Goal: Communication & Community: Participate in discussion

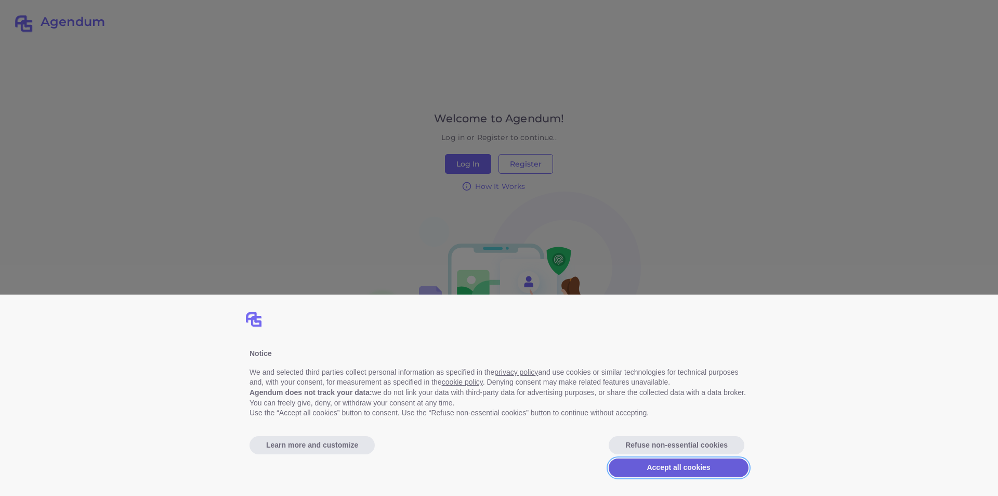
click at [679, 464] on button "Accept all cookies" at bounding box center [679, 467] width 140 height 19
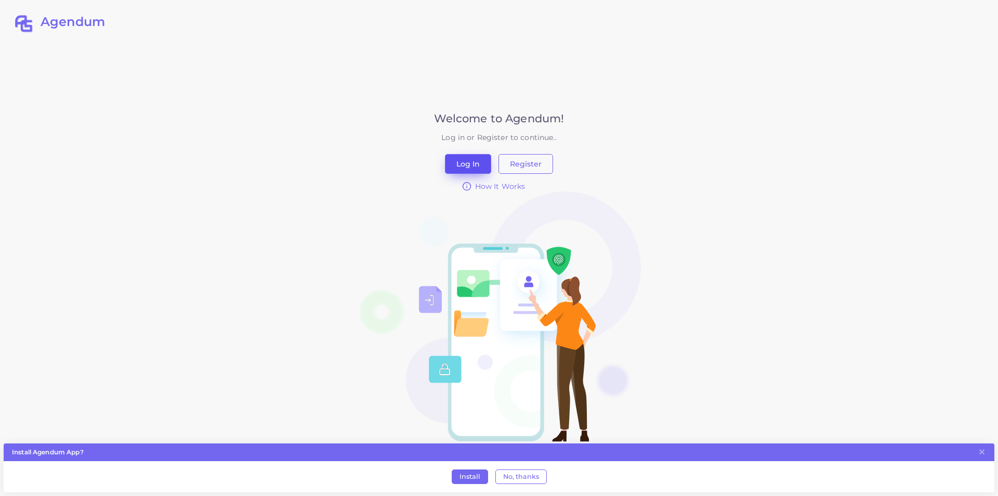
click at [466, 158] on button "Log In" at bounding box center [468, 164] width 46 height 20
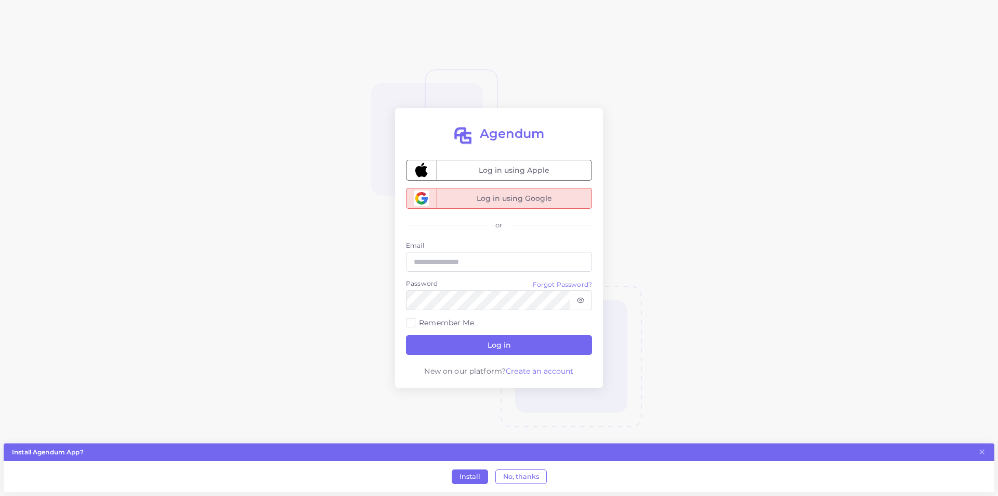
click at [482, 199] on span "Log in using Google" at bounding box center [514, 198] width 155 height 20
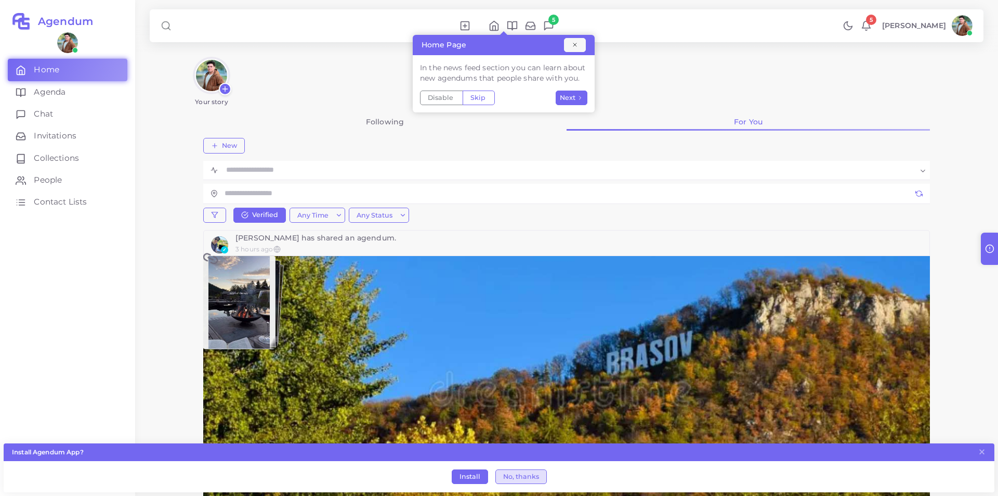
click at [540, 483] on button "No, thanks" at bounding box center [521, 476] width 51 height 15
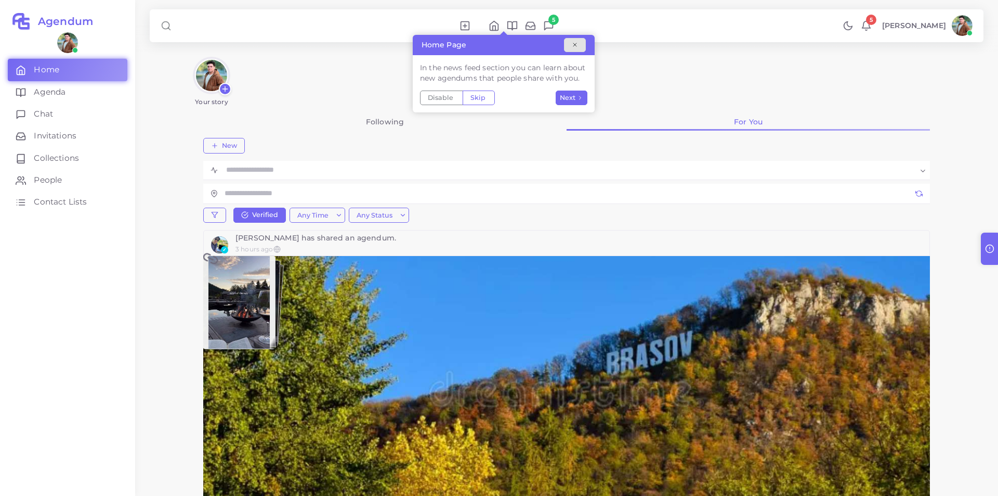
click at [576, 42] on icon "button" at bounding box center [575, 45] width 6 height 6
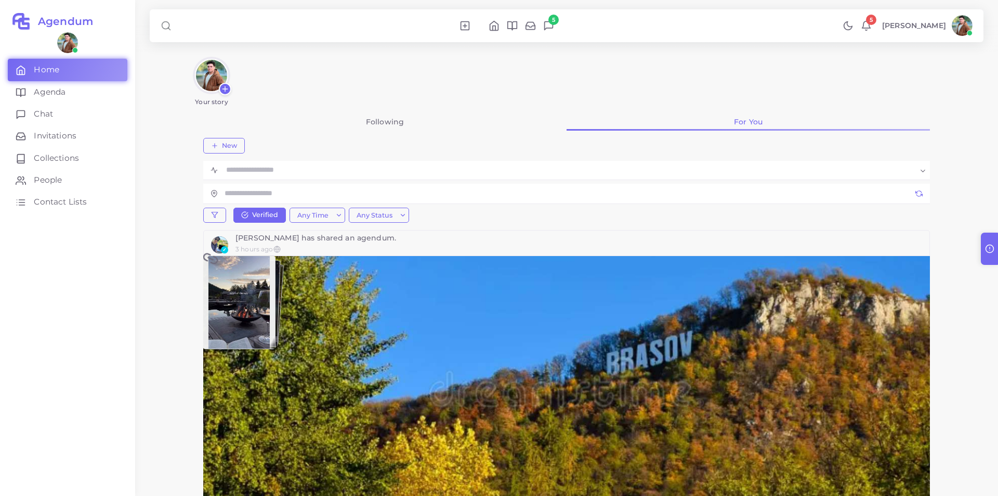
click at [554, 29] on icon at bounding box center [548, 25] width 11 height 11
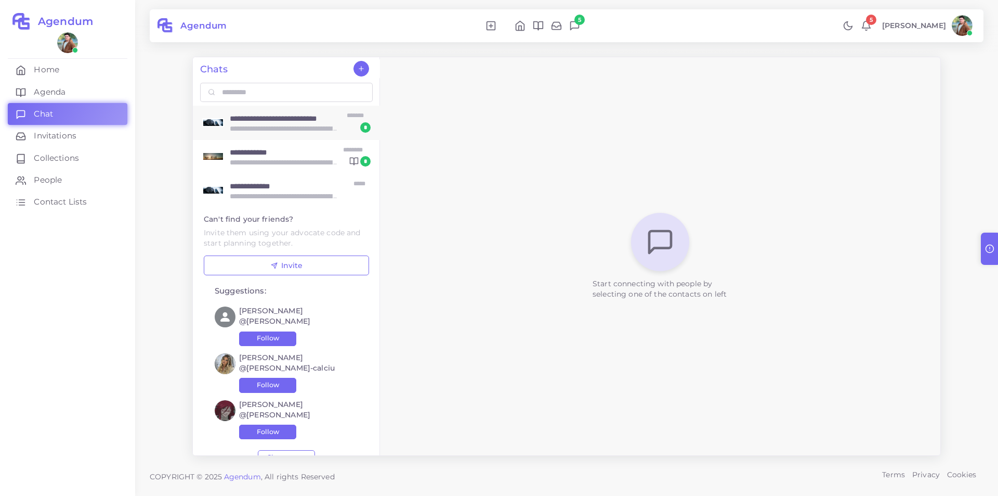
click at [294, 123] on p "**********" at bounding box center [285, 128] width 110 height 11
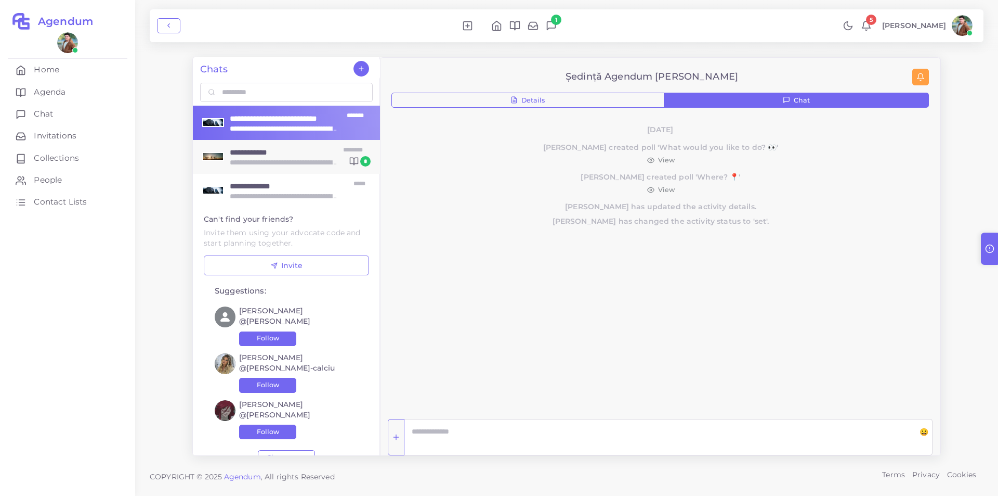
click at [294, 157] on p "**********" at bounding box center [285, 162] width 110 height 11
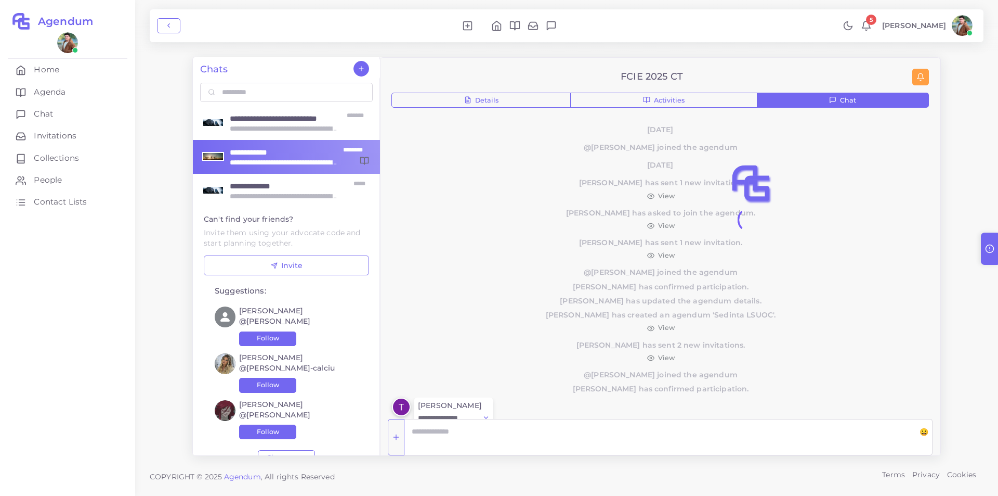
scroll to position [115, 0]
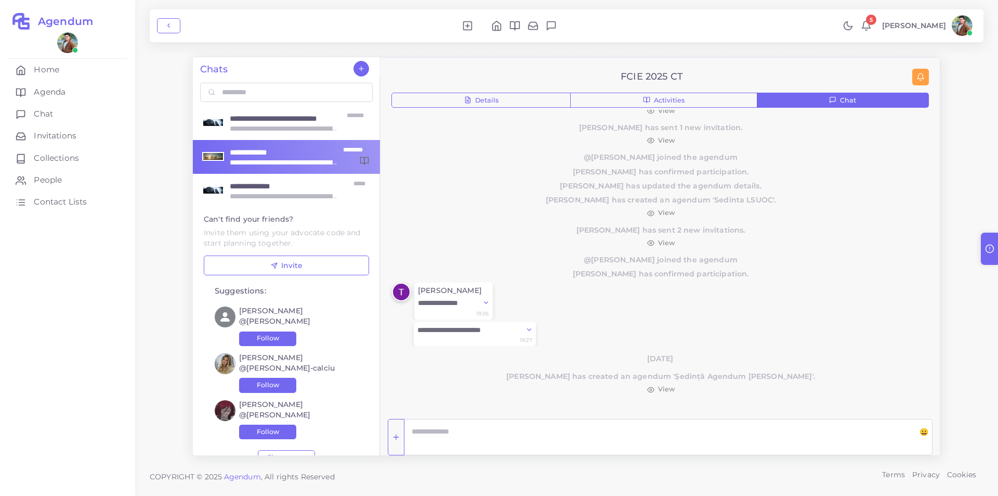
click at [872, 26] on icon at bounding box center [866, 25] width 11 height 11
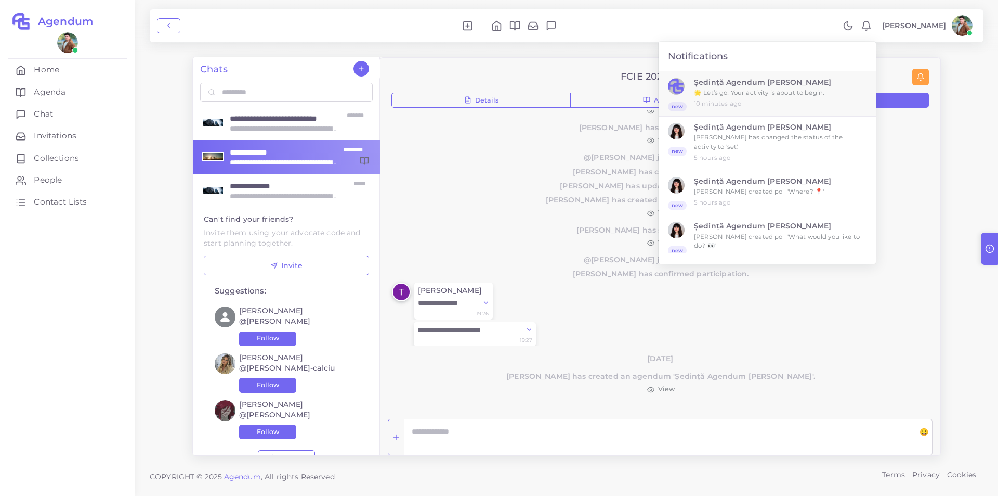
click at [759, 89] on small "🌟 Let’s go! Your activity is about to begin." at bounding box center [780, 92] width 173 height 9
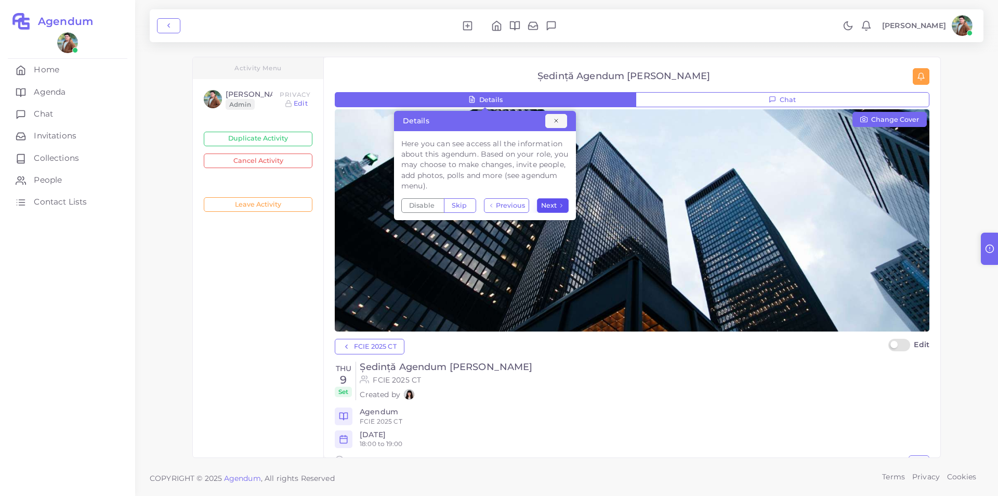
click at [553, 203] on span "Next" at bounding box center [549, 205] width 16 height 7
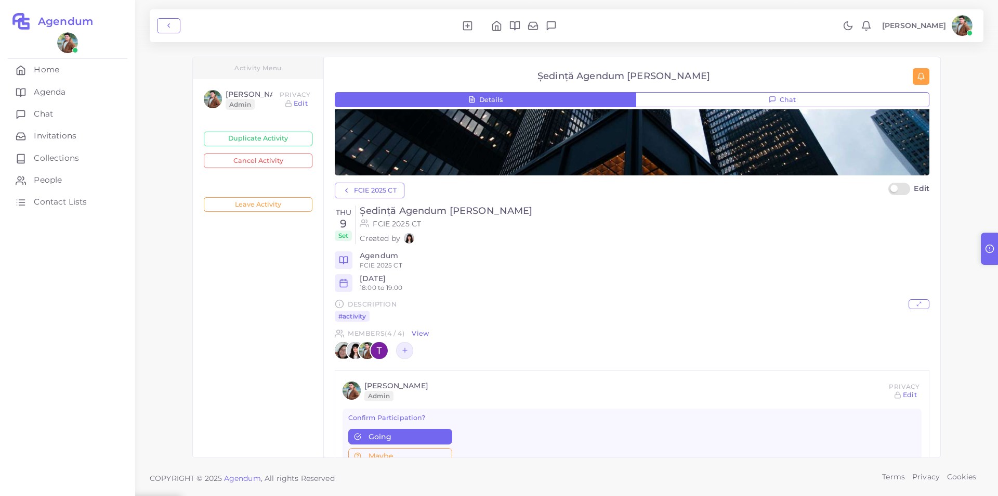
scroll to position [208, 0]
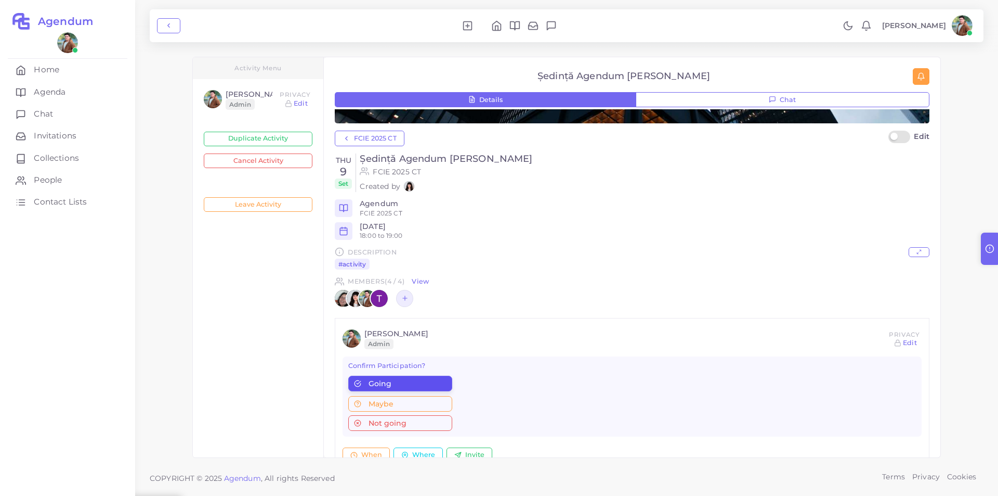
click at [440, 387] on div "Going" at bounding box center [400, 383] width 92 height 7
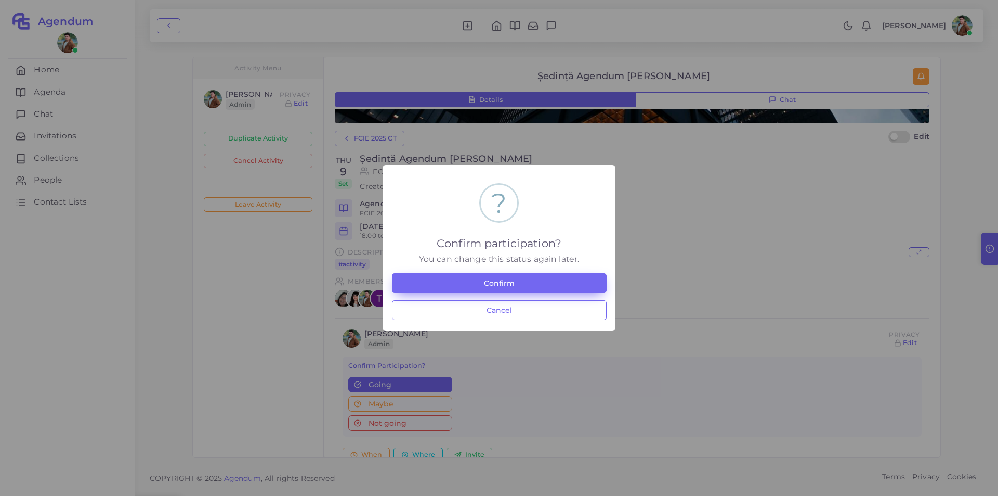
click at [506, 280] on button "Confirm" at bounding box center [499, 283] width 215 height 20
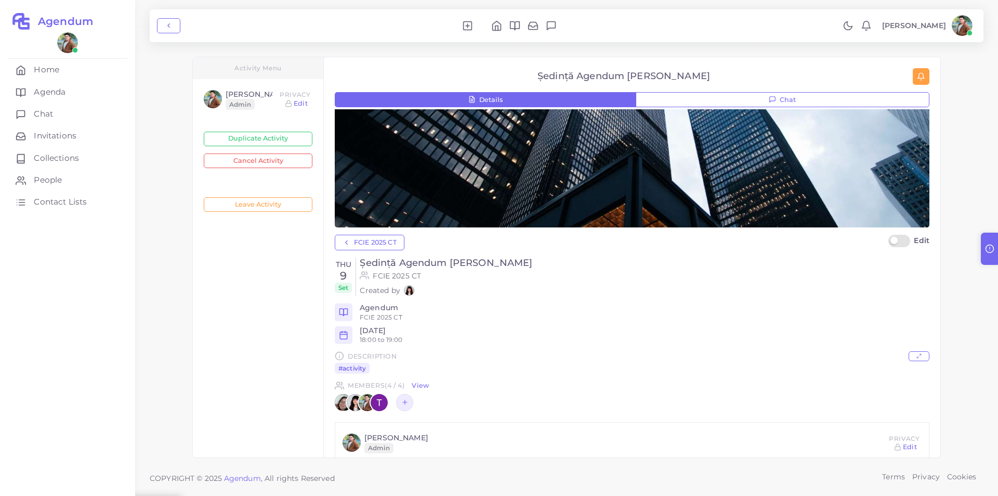
scroll to position [0, 0]
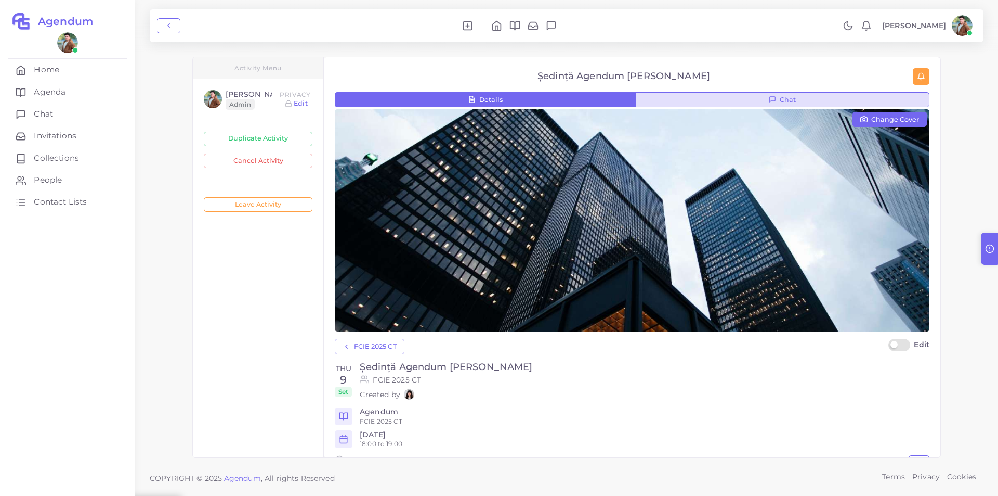
click at [755, 100] on button "Chat" at bounding box center [783, 100] width 294 height 16
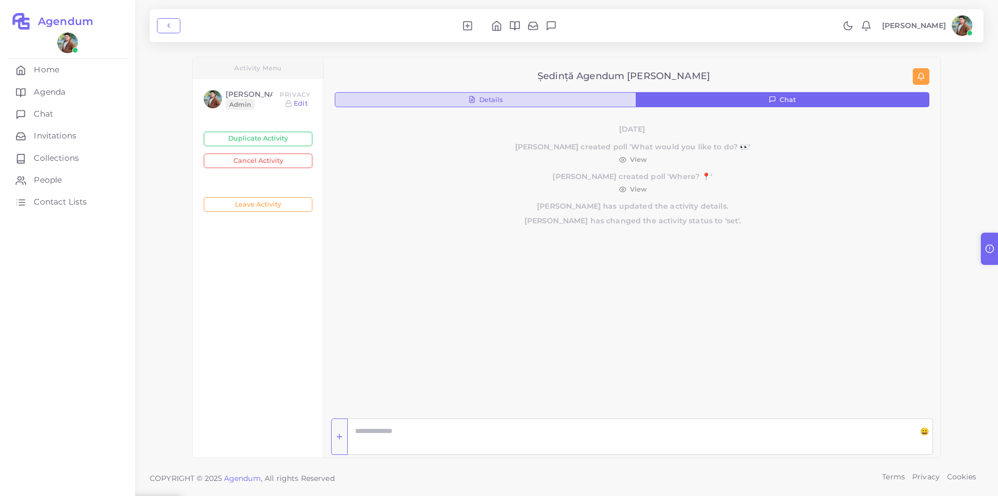
click at [529, 99] on button "Details" at bounding box center [486, 100] width 302 height 16
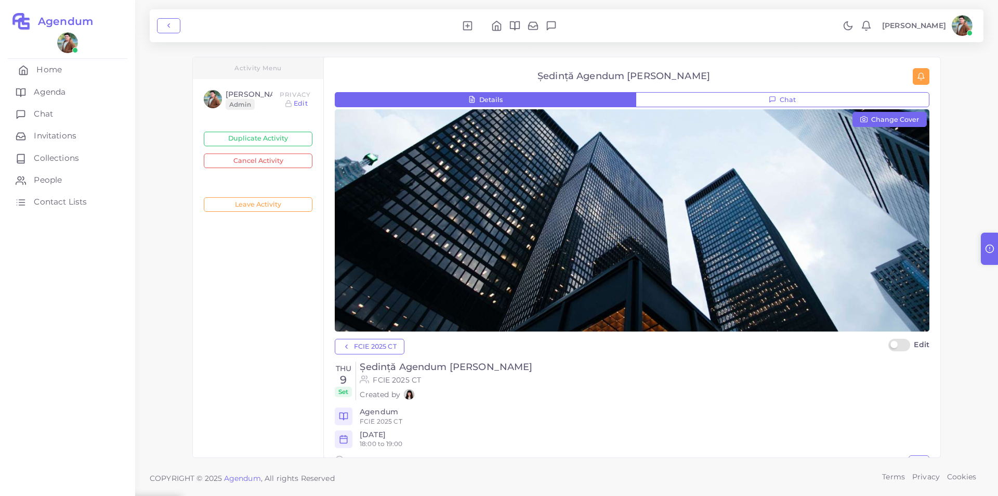
click at [52, 71] on span "Home" at bounding box center [48, 69] width 25 height 11
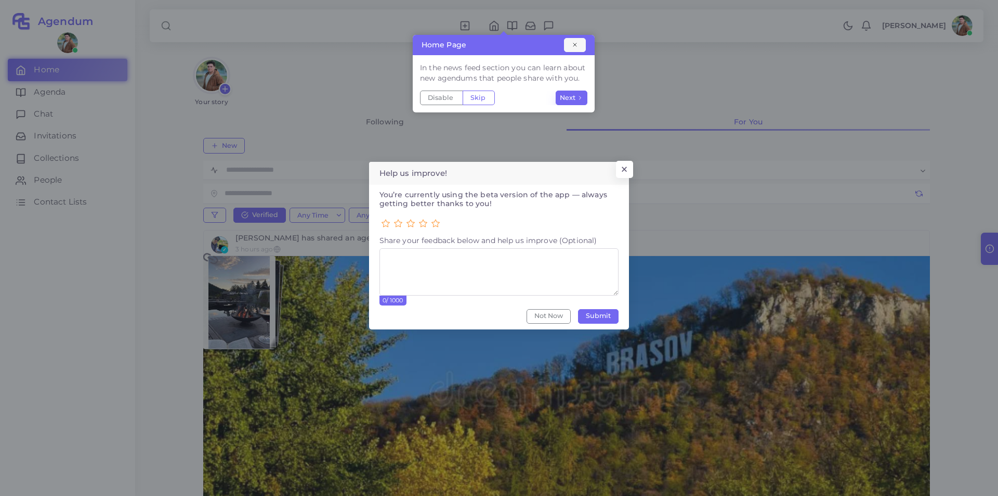
click at [584, 99] on button "Next" at bounding box center [572, 97] width 32 height 15
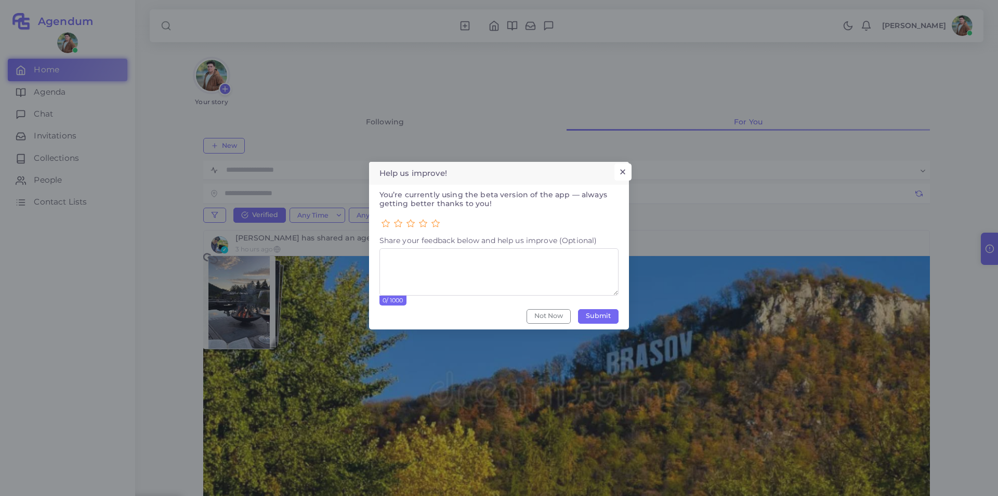
click at [624, 165] on button "×" at bounding box center [623, 172] width 17 height 18
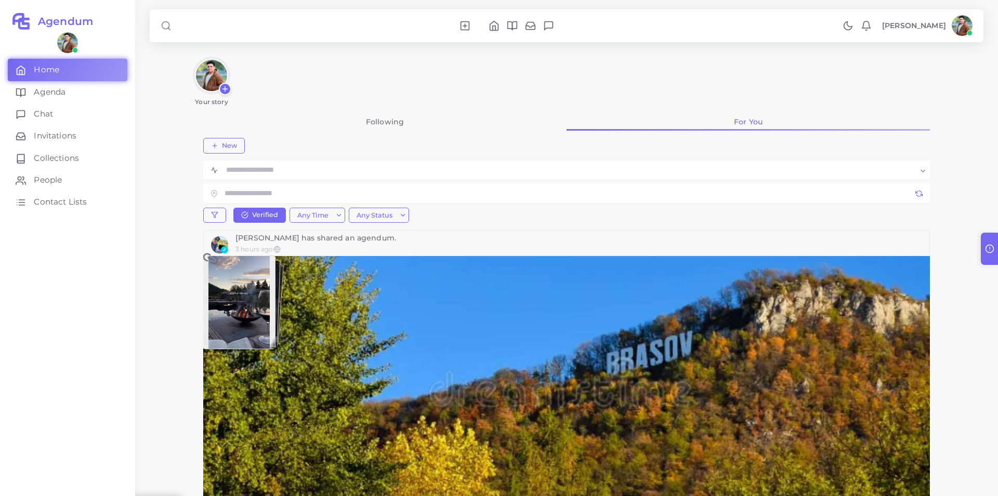
click at [396, 124] on link "Following" at bounding box center [384, 122] width 363 height 18
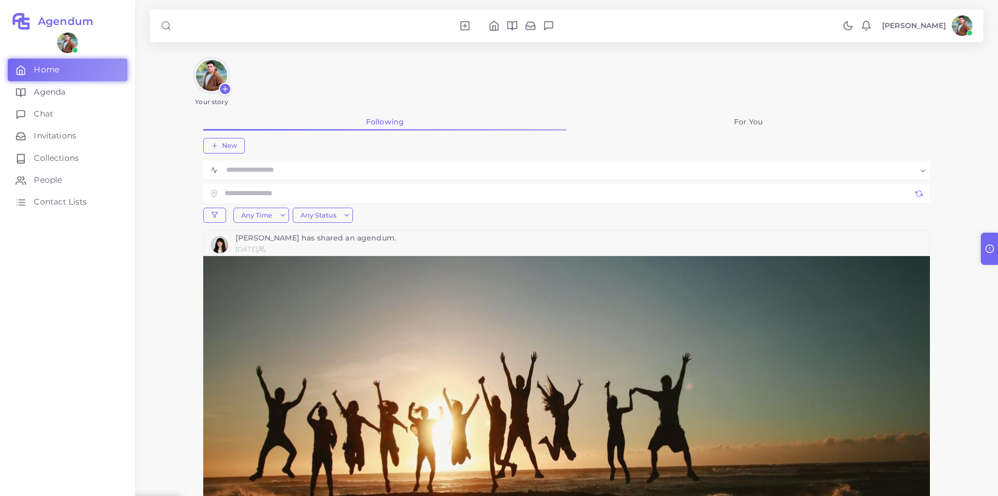
scroll to position [208, 0]
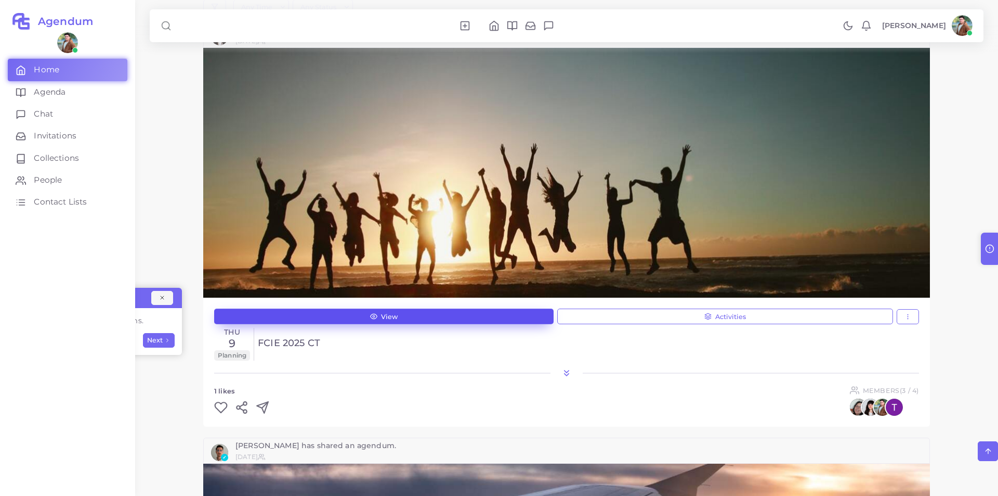
click at [372, 317] on icon at bounding box center [373, 316] width 7 height 7
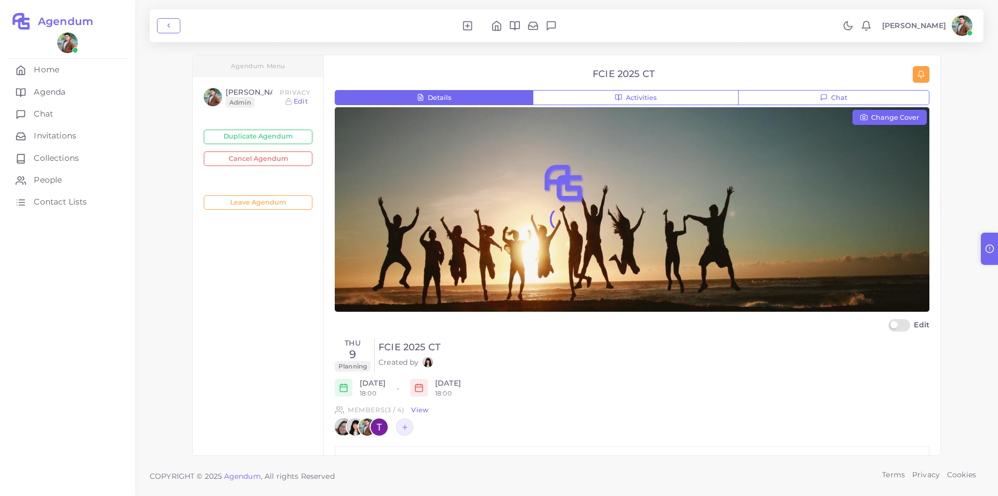
scroll to position [2, 0]
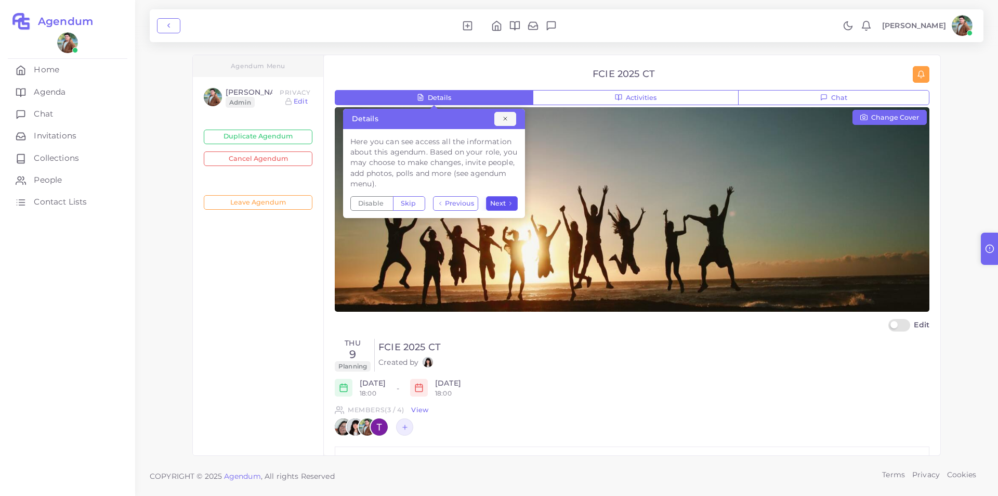
click at [505, 203] on span "Next" at bounding box center [498, 203] width 16 height 7
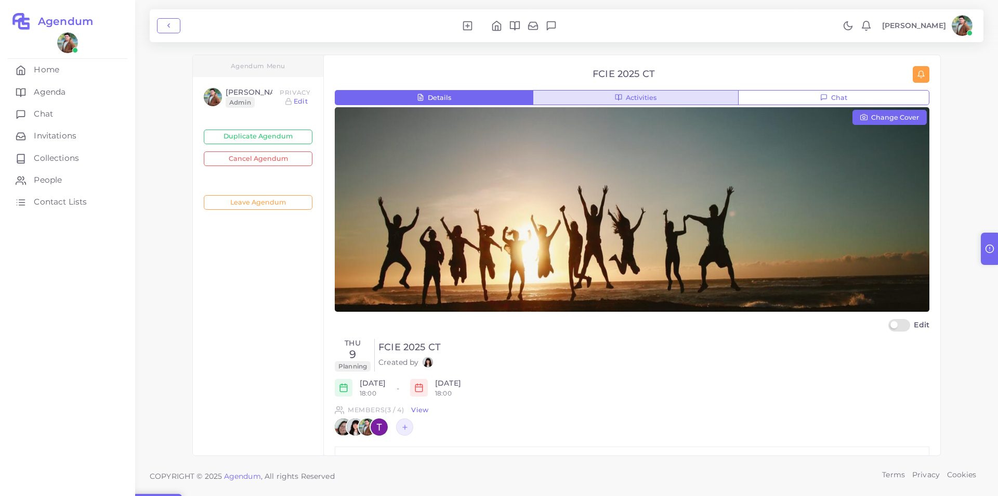
click at [629, 95] on span "Activities" at bounding box center [641, 98] width 31 height 7
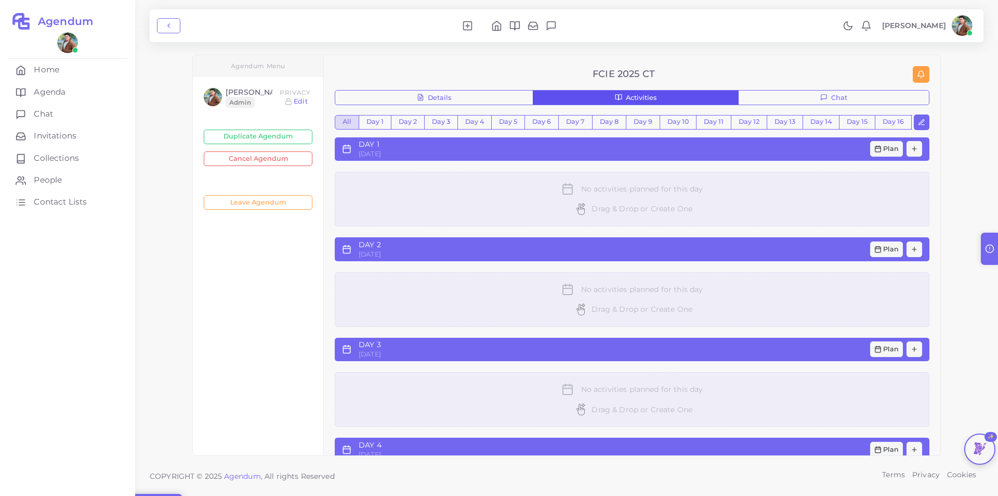
scroll to position [0, 0]
click at [863, 100] on button "Chat" at bounding box center [833, 98] width 191 height 16
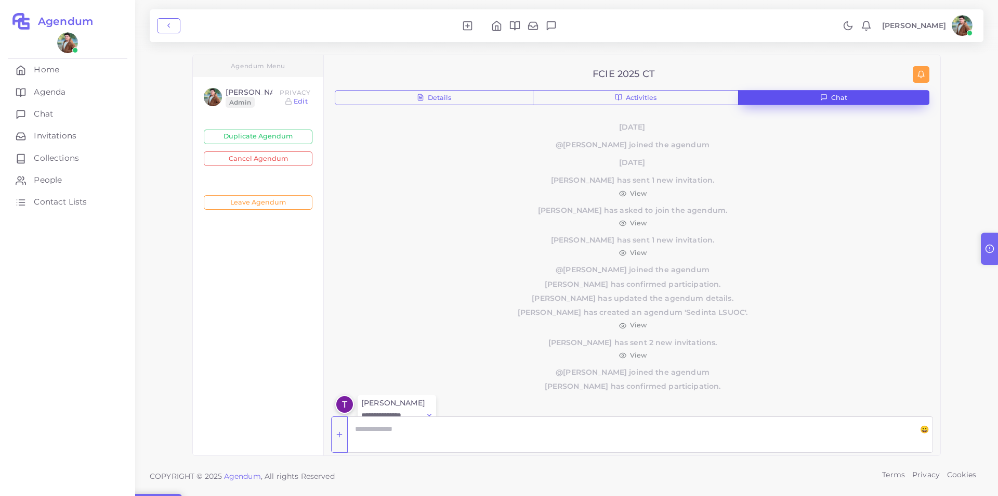
scroll to position [115, 0]
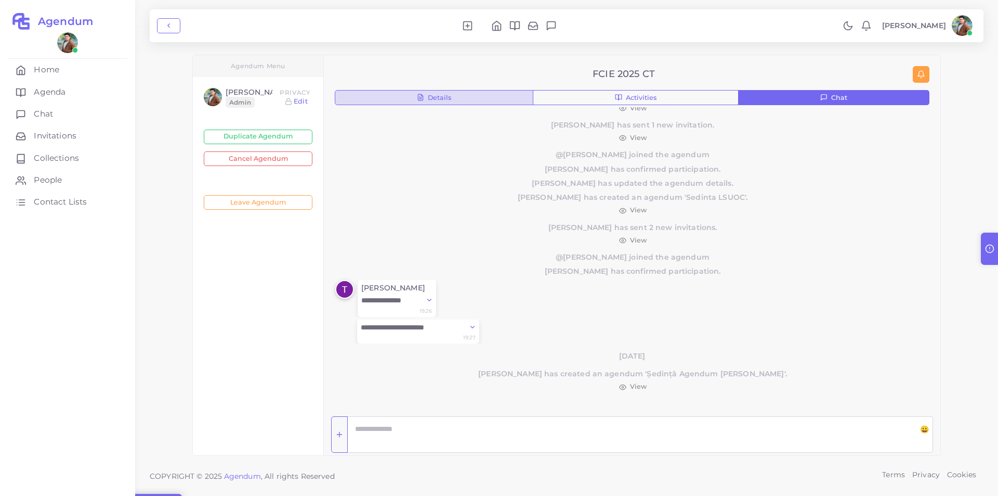
click at [435, 100] on span "Details" at bounding box center [439, 98] width 23 height 7
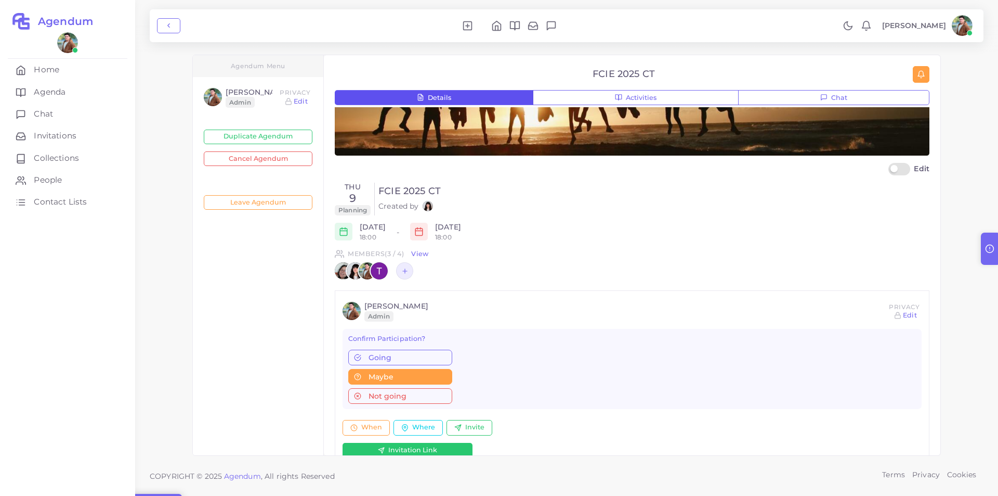
scroll to position [260, 0]
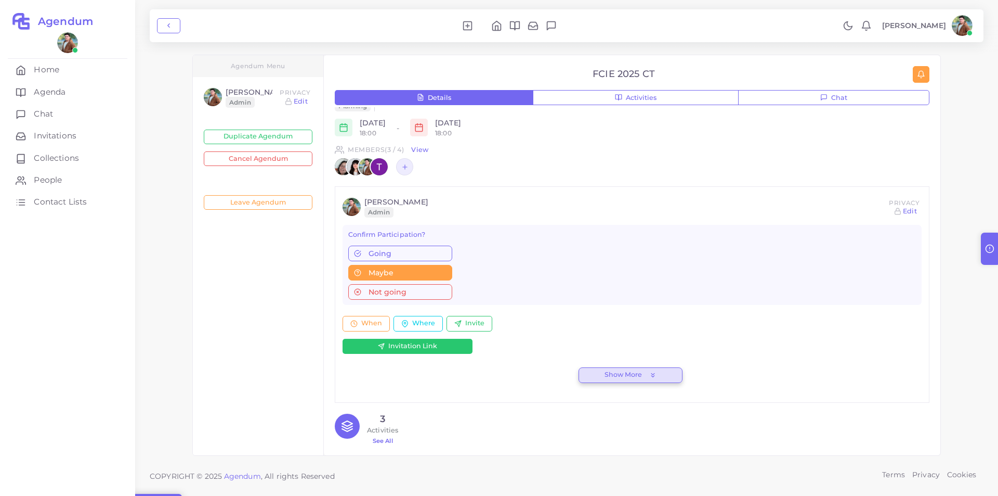
click at [613, 378] on span "Show More" at bounding box center [623, 374] width 37 height 7
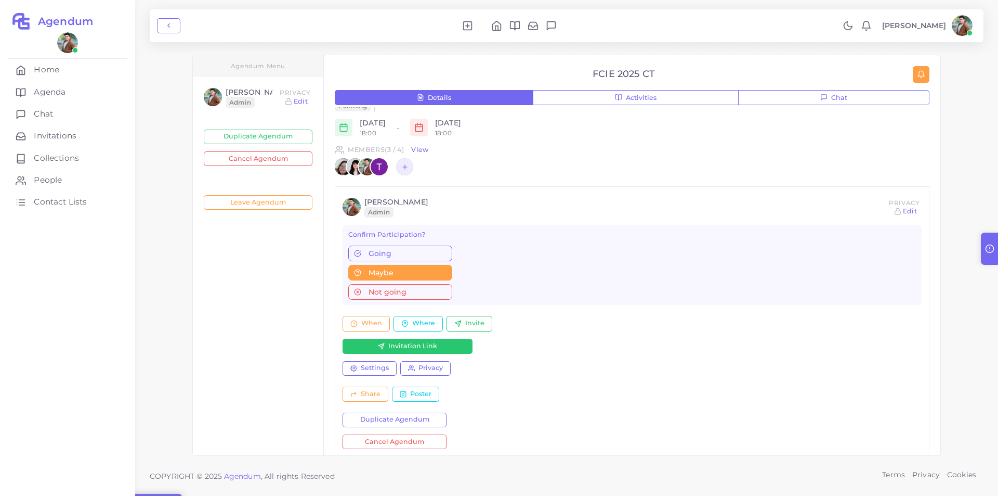
scroll to position [416, 0]
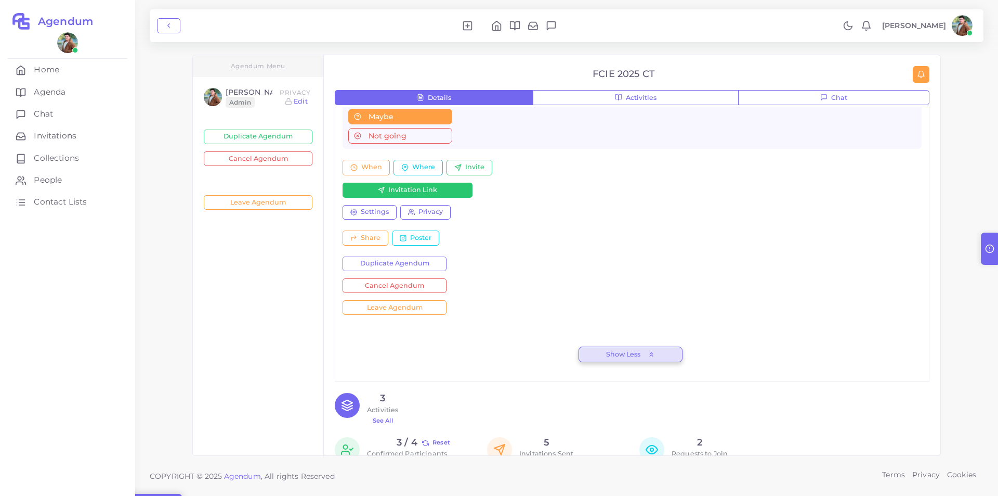
click at [637, 359] on button "Show Less" at bounding box center [631, 354] width 104 height 16
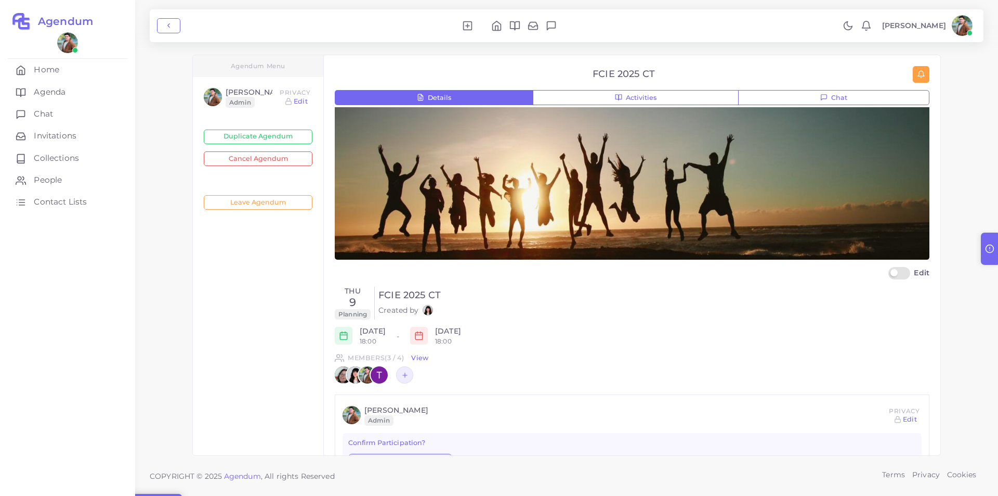
scroll to position [0, 0]
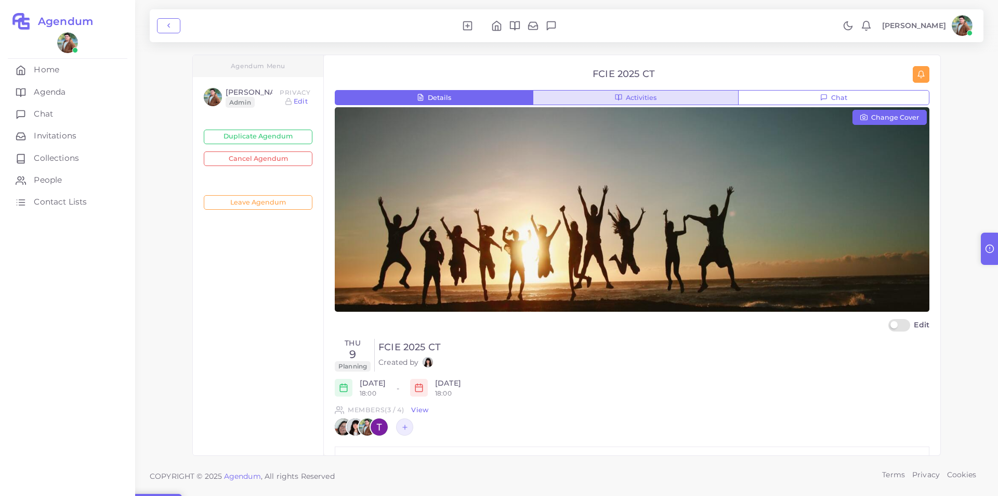
click at [581, 94] on button "Activities" at bounding box center [636, 98] width 206 height 16
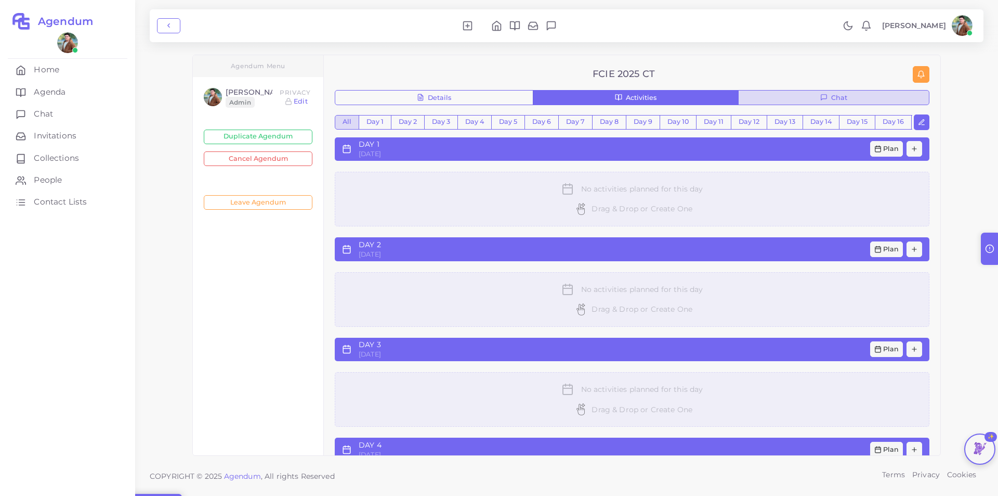
click at [864, 96] on button "Chat" at bounding box center [833, 98] width 191 height 16
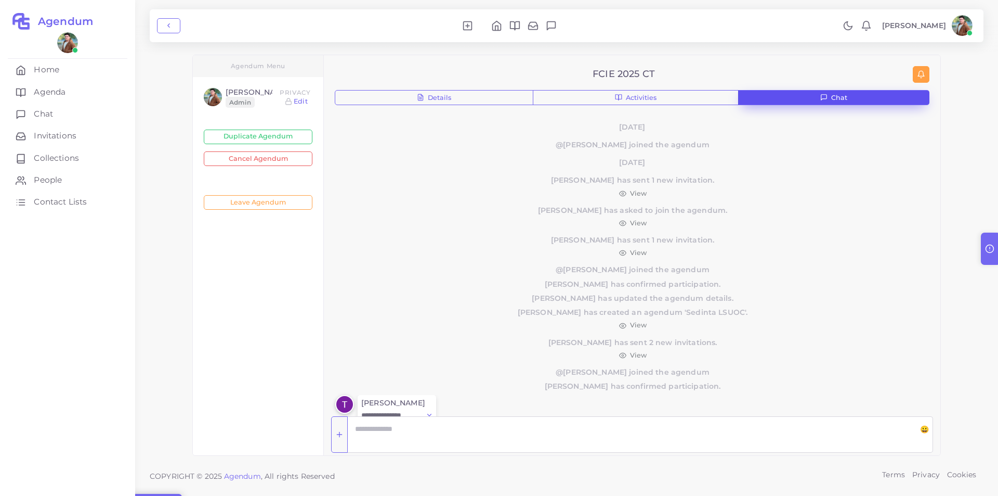
scroll to position [115, 0]
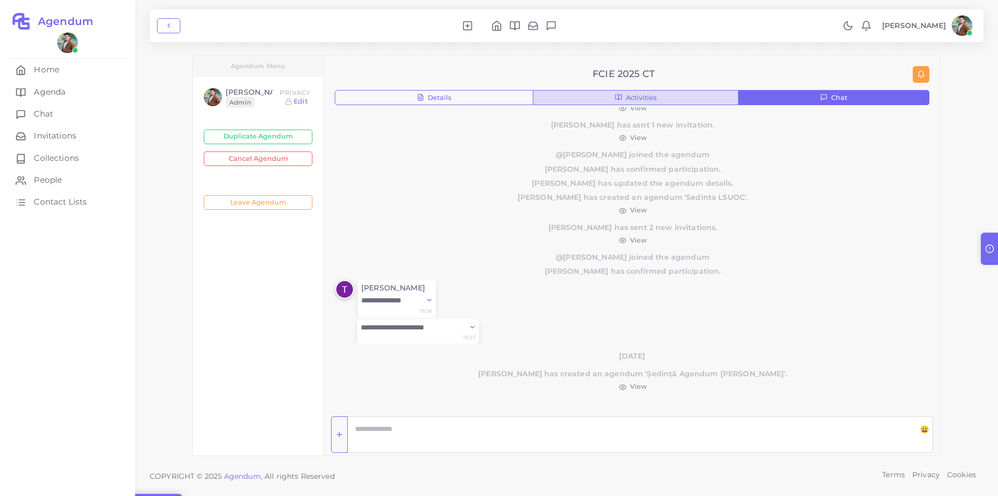
click at [715, 98] on button "Activities" at bounding box center [636, 98] width 206 height 16
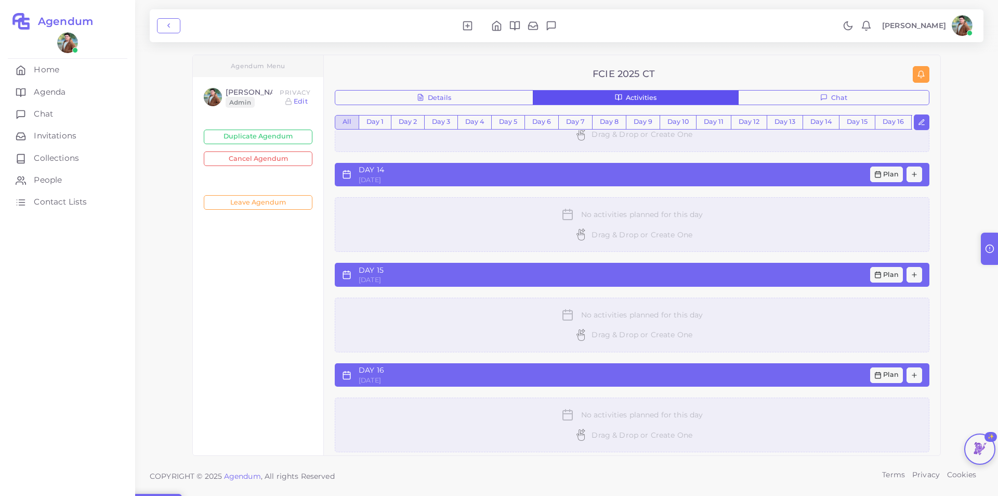
scroll to position [1352, 0]
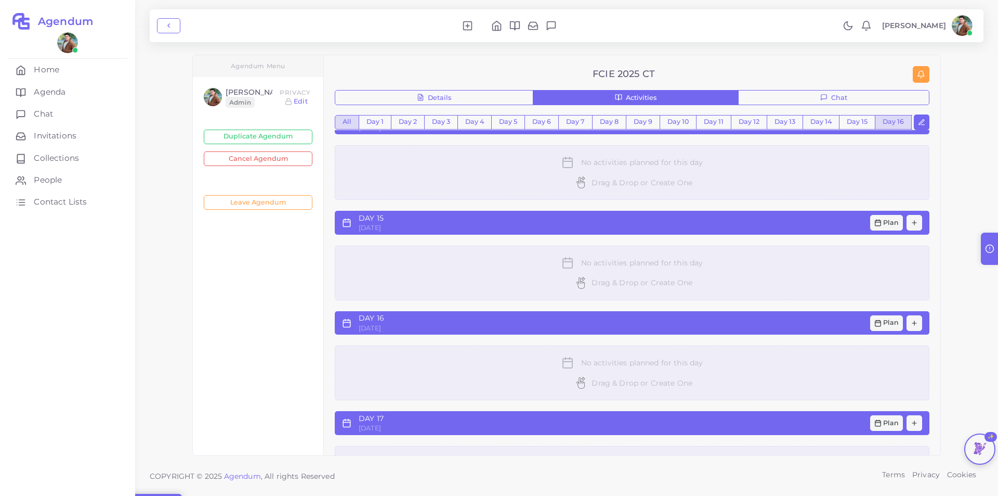
click at [890, 118] on button "Day 16" at bounding box center [893, 122] width 37 height 15
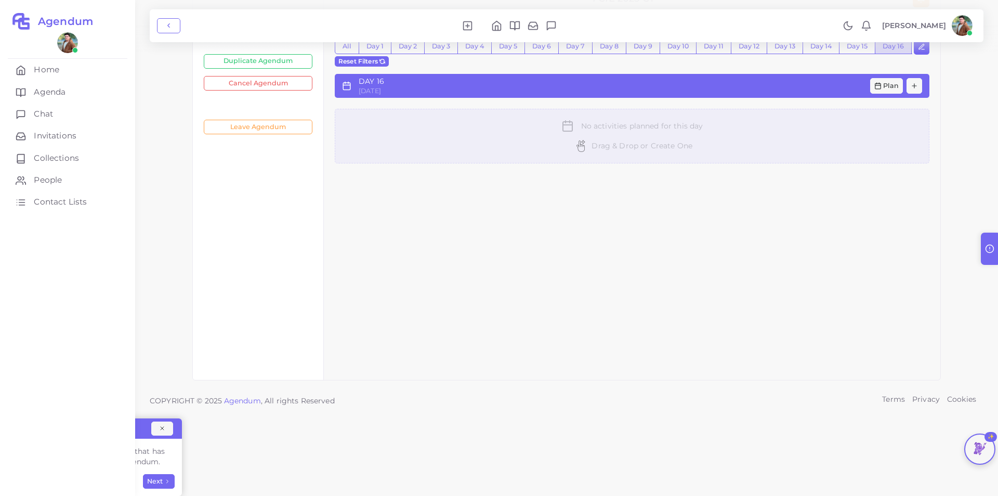
scroll to position [0, 0]
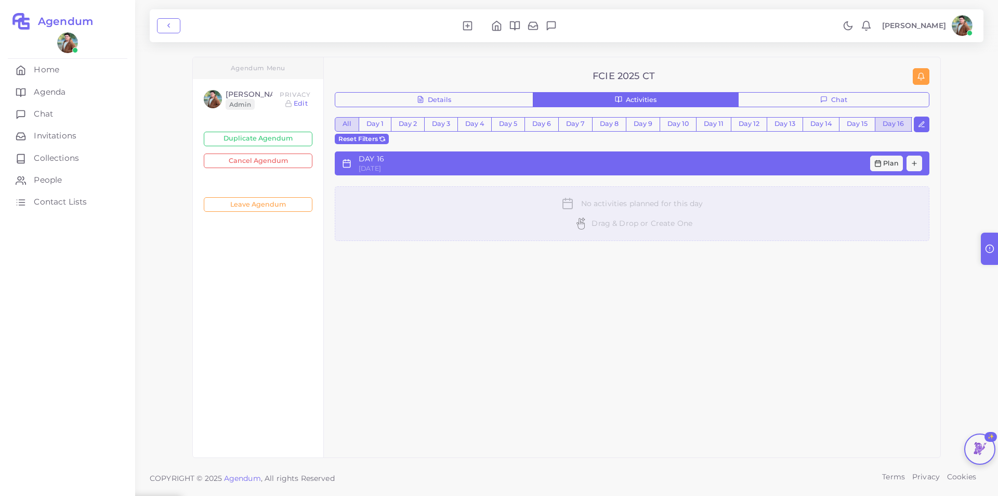
click at [346, 123] on button "All" at bounding box center [347, 124] width 24 height 15
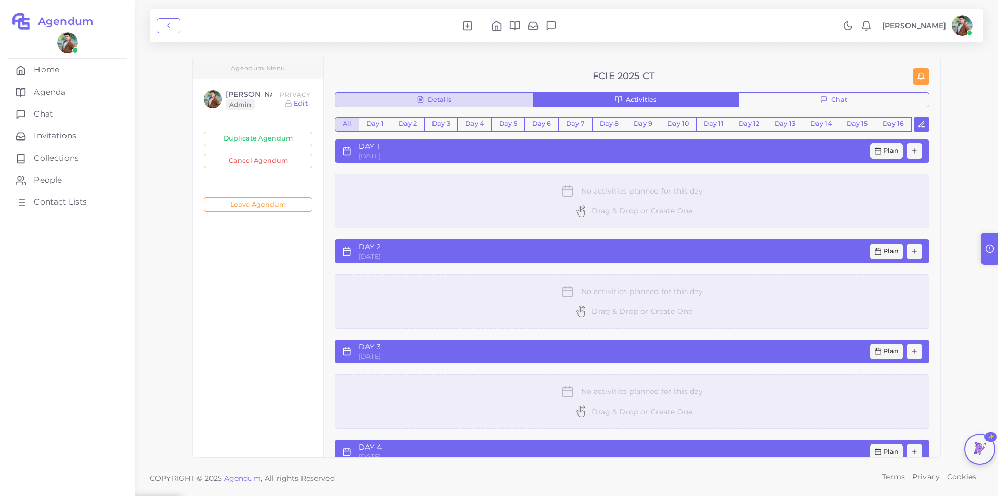
click at [422, 94] on button "Details" at bounding box center [434, 100] width 199 height 16
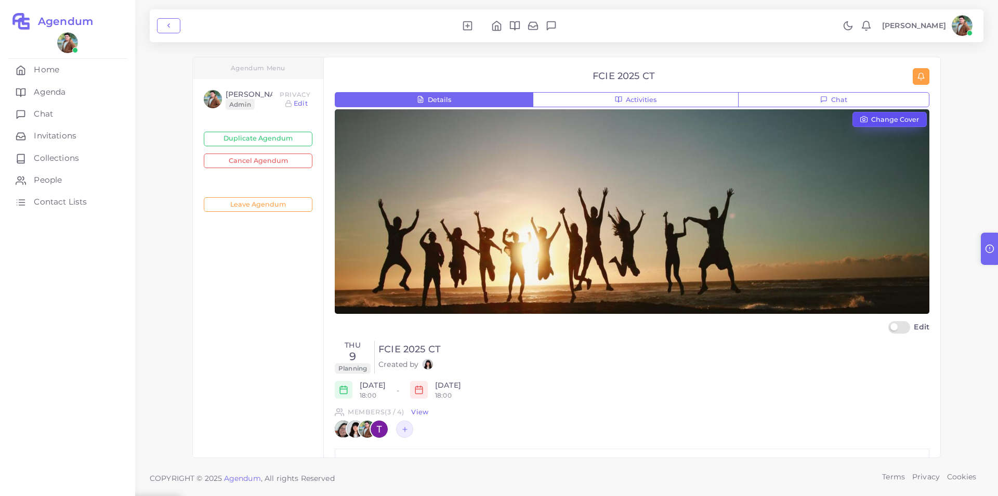
click at [910, 121] on span "Change Cover" at bounding box center [896, 119] width 48 height 7
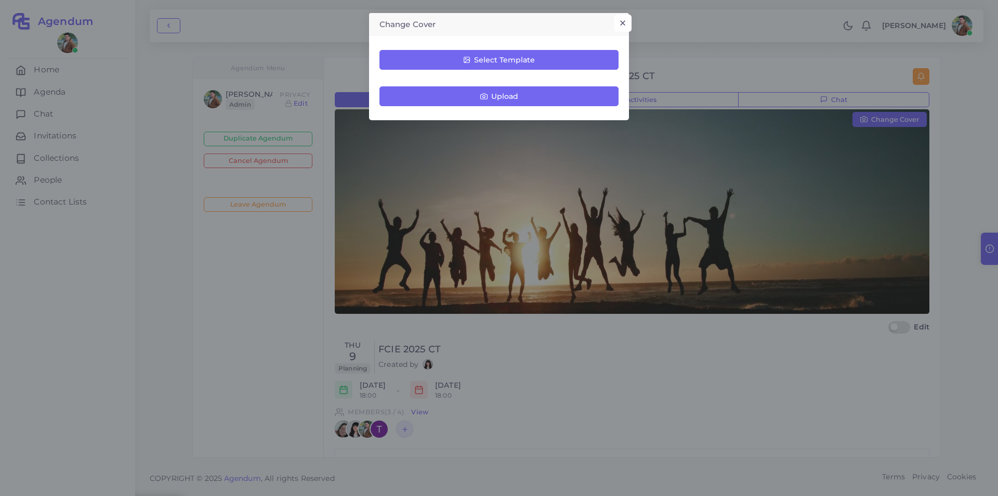
click at [631, 22] on button "×" at bounding box center [623, 24] width 17 height 18
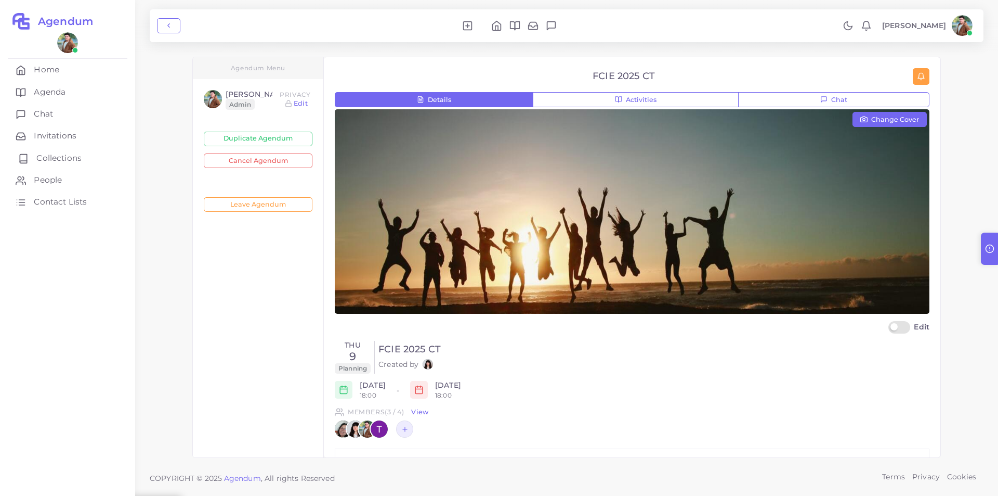
click at [79, 149] on link "Collections" at bounding box center [68, 158] width 120 height 22
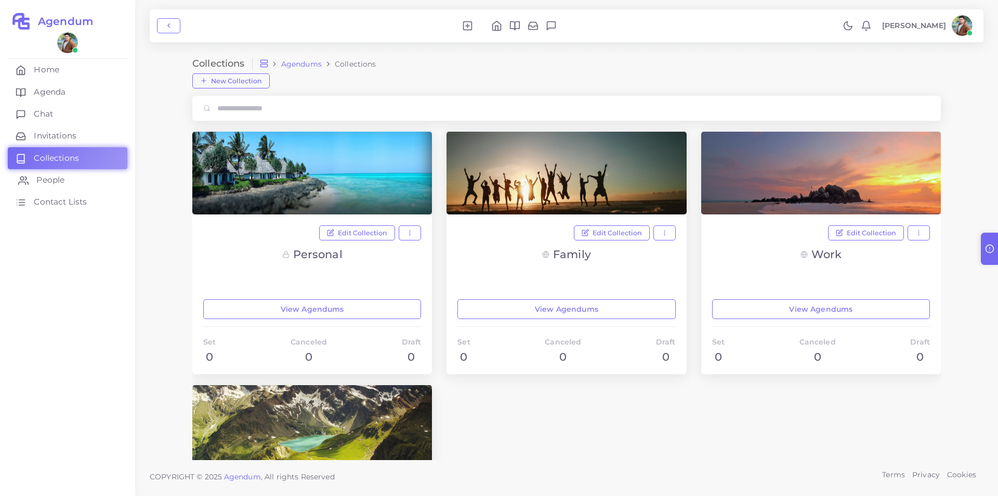
click at [48, 178] on span "People" at bounding box center [50, 179] width 28 height 11
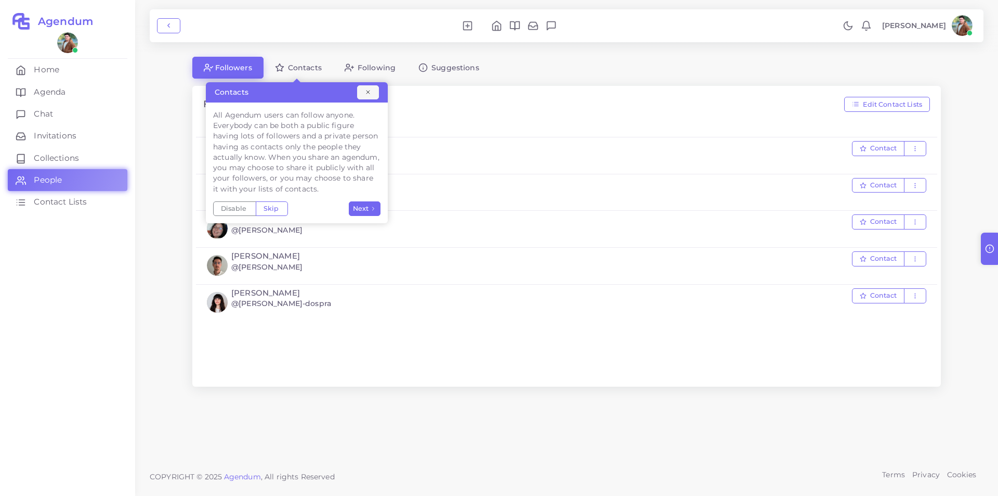
click at [359, 85] on div "Contacts" at bounding box center [297, 92] width 182 height 20
click at [367, 87] on button "button" at bounding box center [368, 92] width 22 height 15
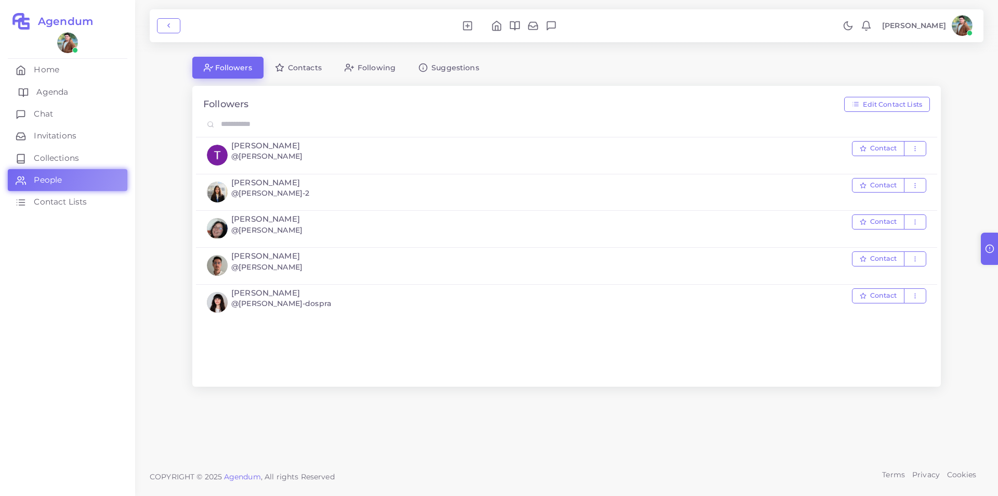
click at [46, 95] on span "Agenda" at bounding box center [52, 91] width 32 height 11
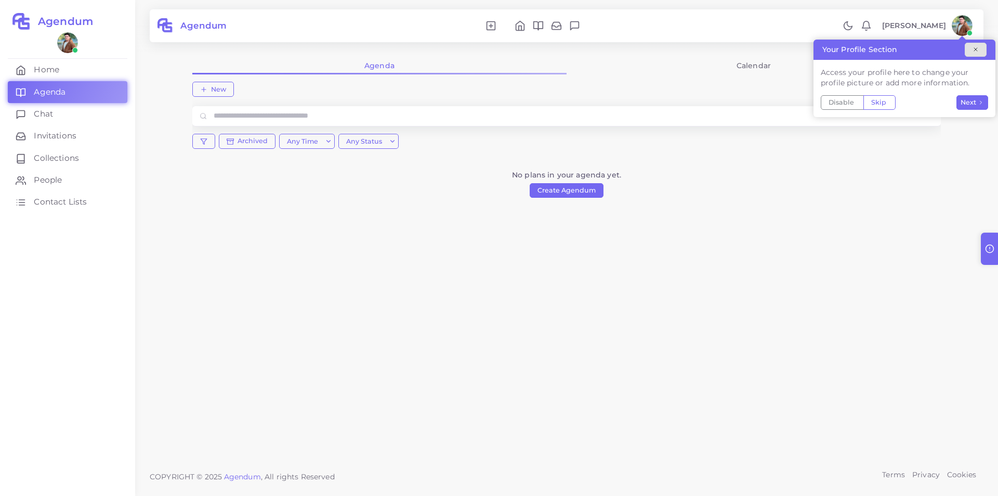
click at [978, 46] on icon "button" at bounding box center [976, 49] width 6 height 6
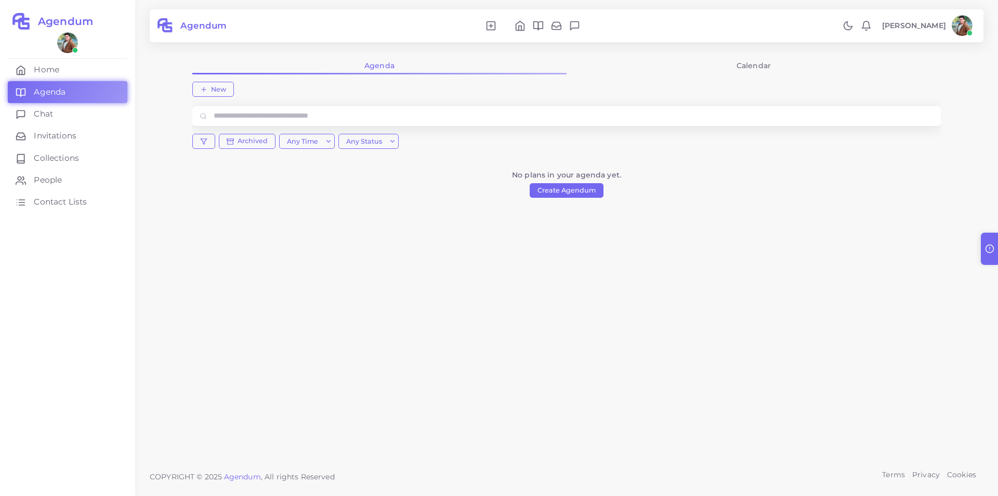
click at [998, 248] on link at bounding box center [991, 248] width 20 height 32
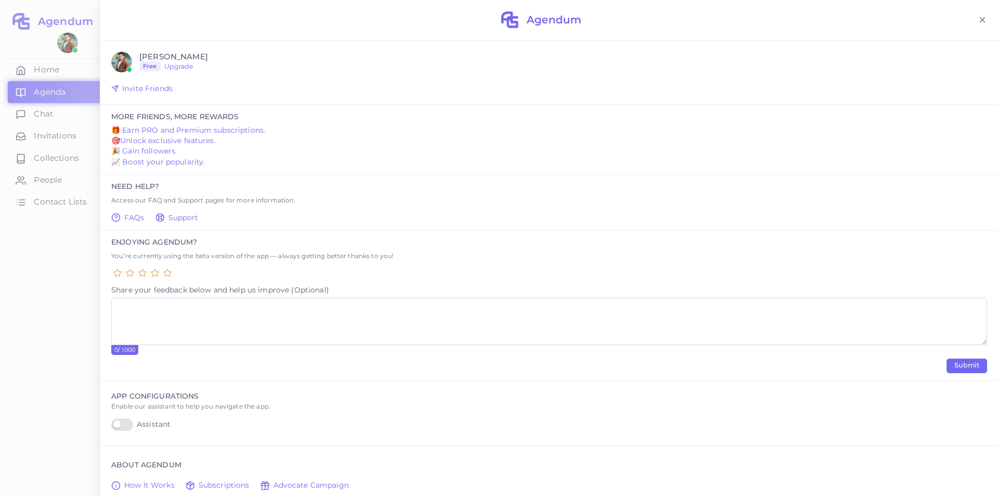
click at [980, 24] on icon at bounding box center [982, 19] width 9 height 9
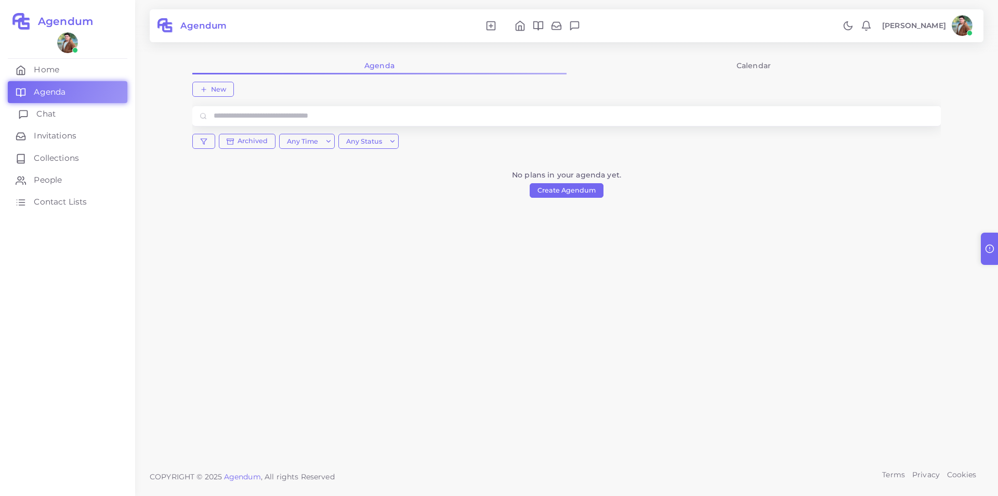
click at [43, 113] on span "Chat" at bounding box center [45, 113] width 19 height 11
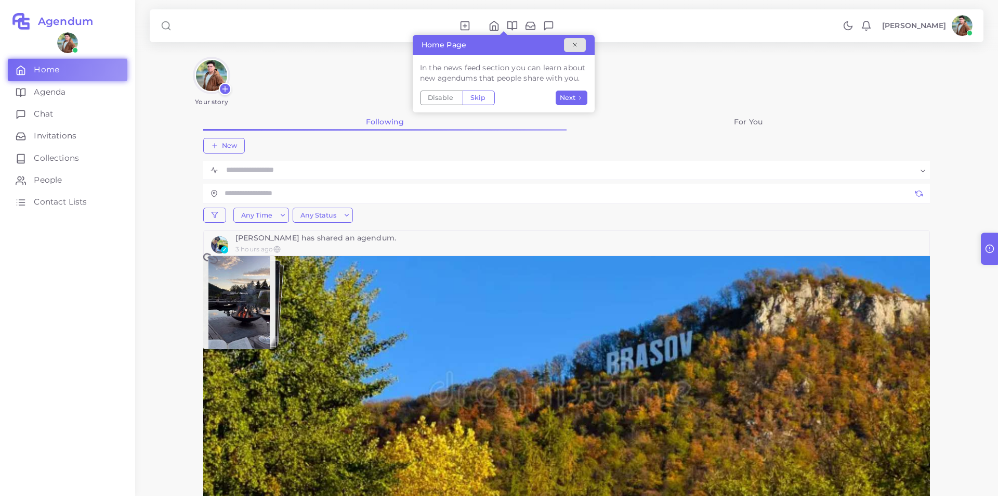
click at [578, 43] on icon "button" at bounding box center [575, 45] width 6 height 6
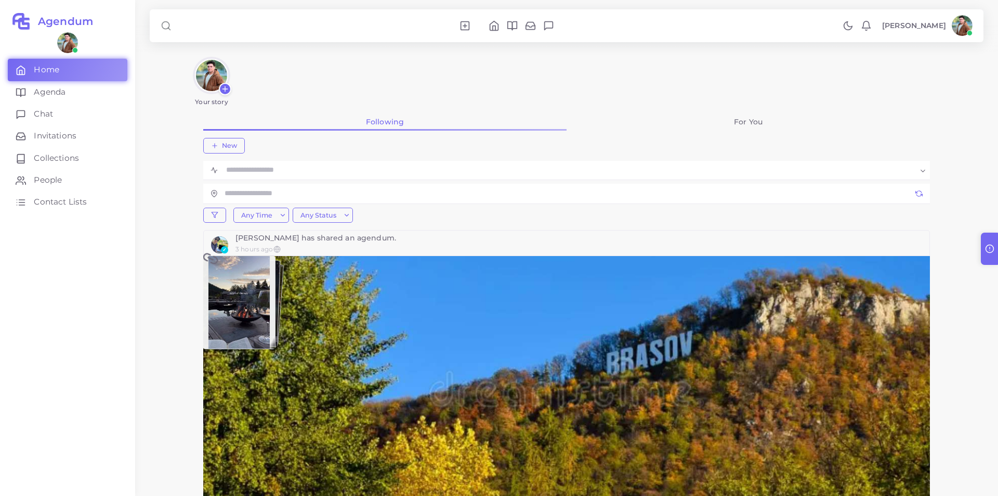
scroll to position [104, 0]
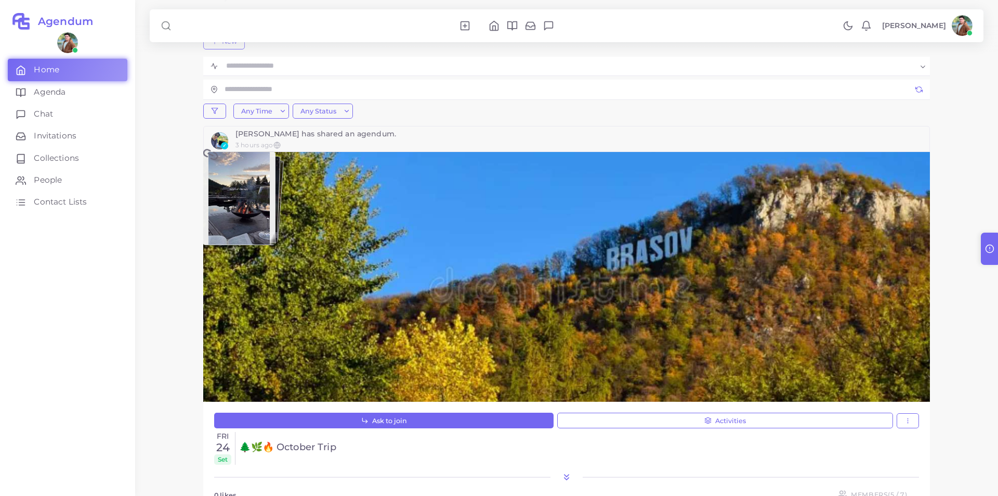
click at [252, 210] on img "1 / 3" at bounding box center [239, 198] width 61 height 119
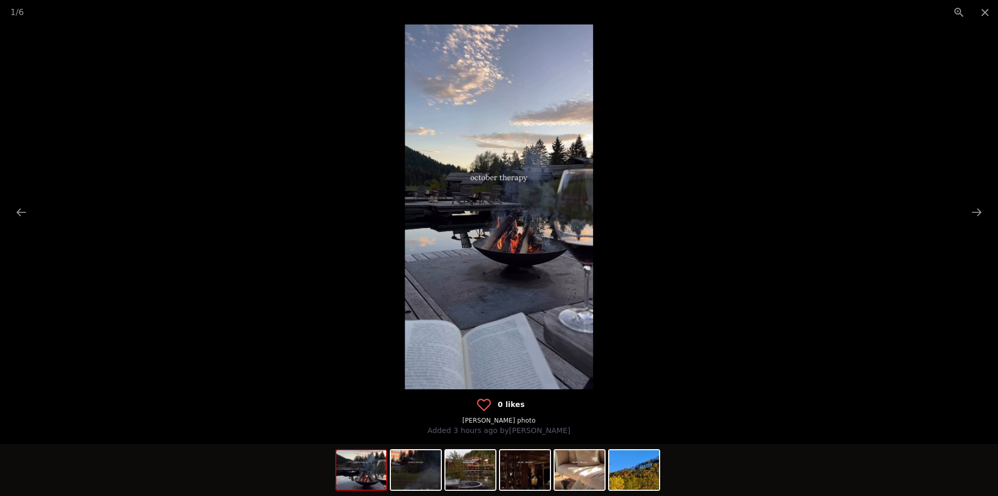
click at [973, 223] on picture at bounding box center [499, 206] width 998 height 365
click at [975, 213] on button "Next slide" at bounding box center [977, 212] width 22 height 20
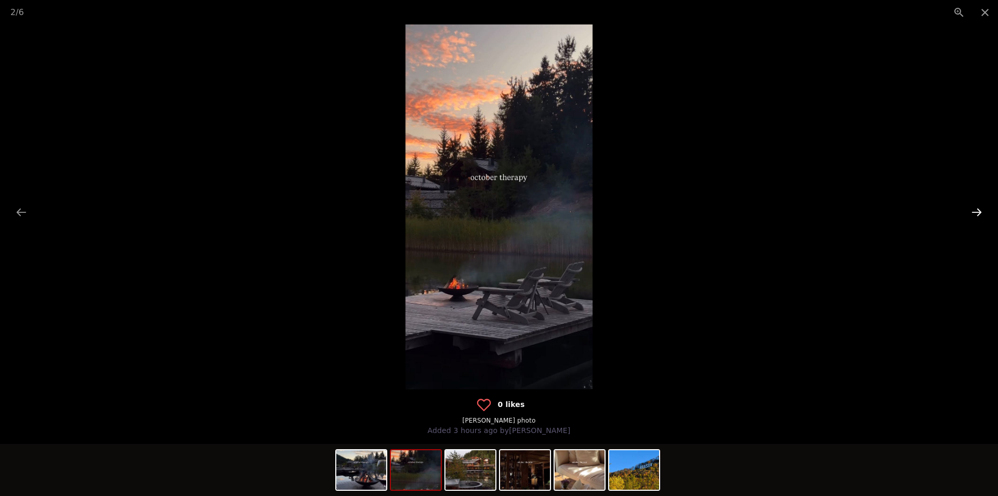
click at [975, 213] on button "Next slide" at bounding box center [977, 212] width 22 height 20
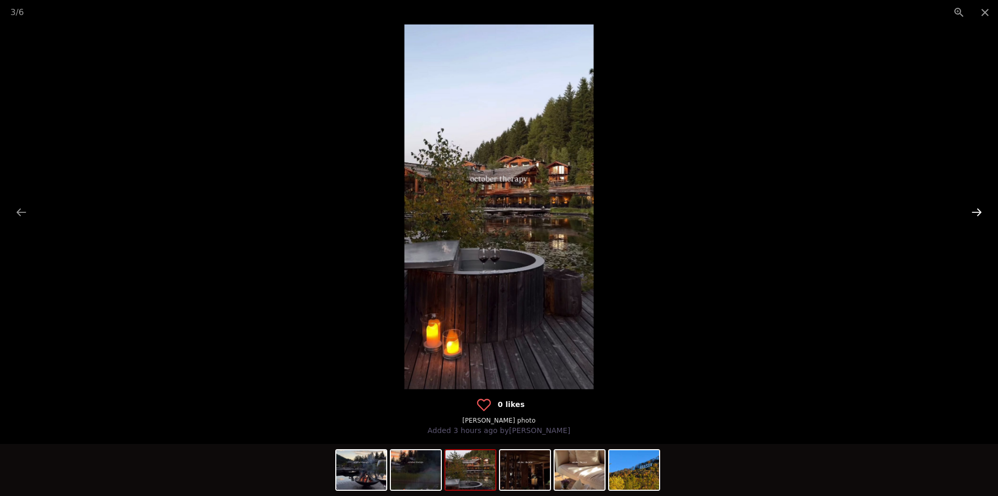
click at [975, 213] on button "Next slide" at bounding box center [977, 212] width 22 height 20
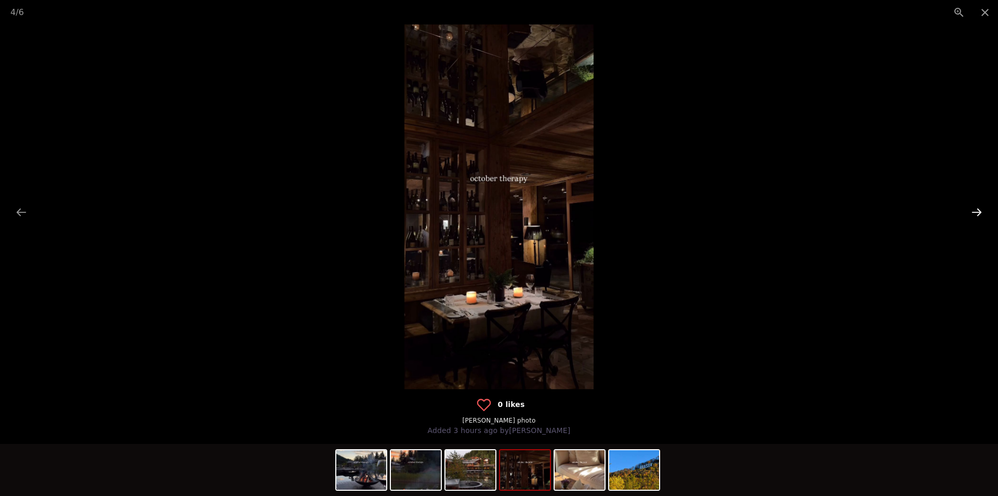
click at [975, 213] on button "Next slide" at bounding box center [977, 212] width 22 height 20
click at [991, 19] on button "Close gallery" at bounding box center [985, 12] width 26 height 24
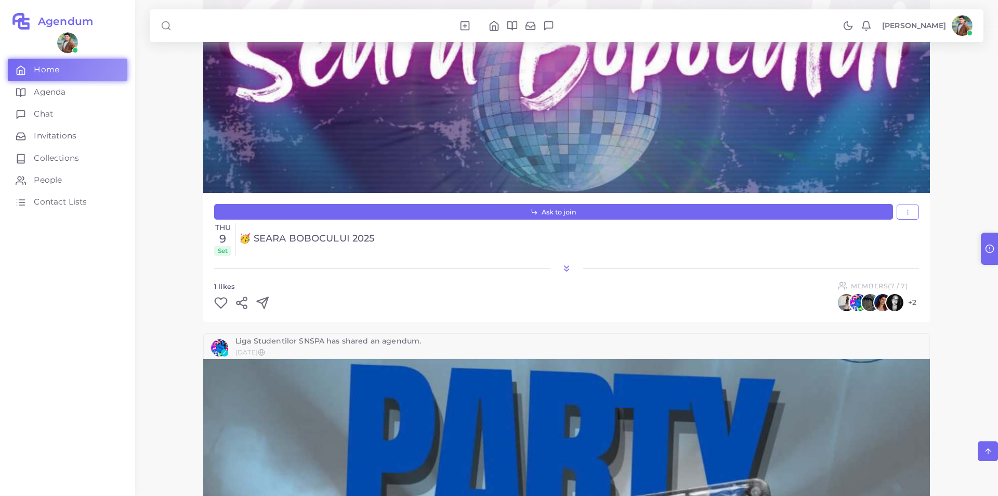
scroll to position [780, 0]
